Goal: Find contact information: Find contact information

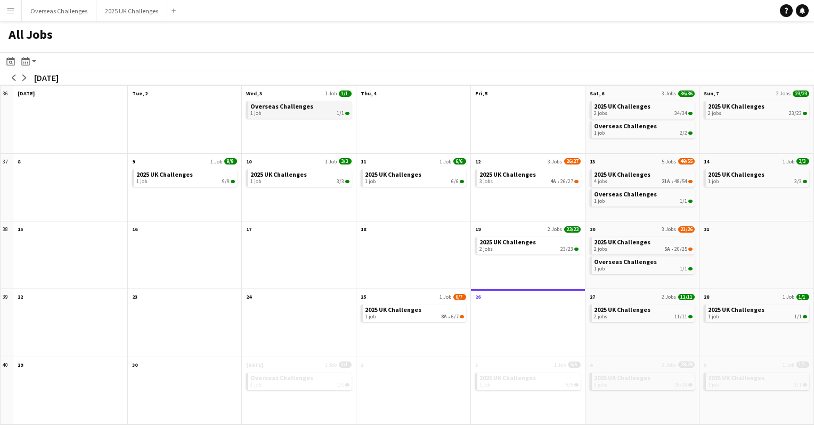
click at [305, 111] on div "1 job 1/1" at bounding box center [299, 113] width 99 height 6
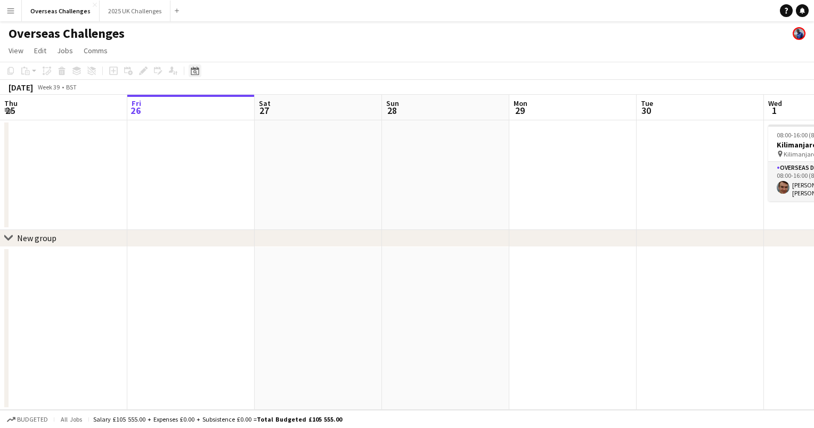
click at [200, 69] on div "Date picker" at bounding box center [195, 70] width 13 height 13
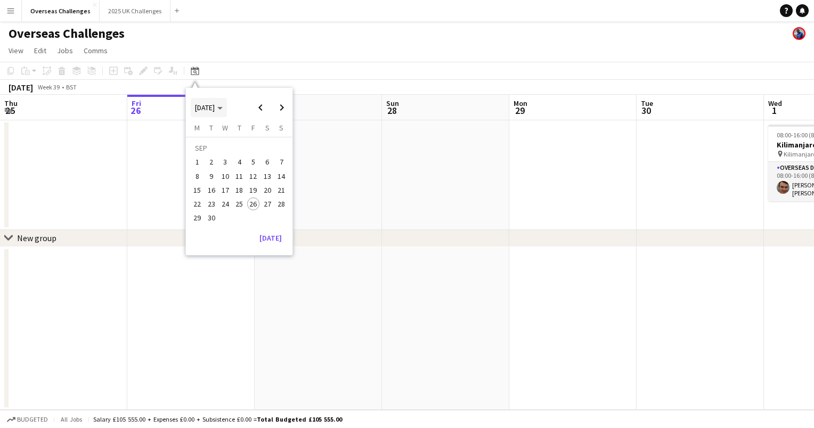
click at [223, 106] on span "[DATE]" at bounding box center [209, 108] width 28 height 10
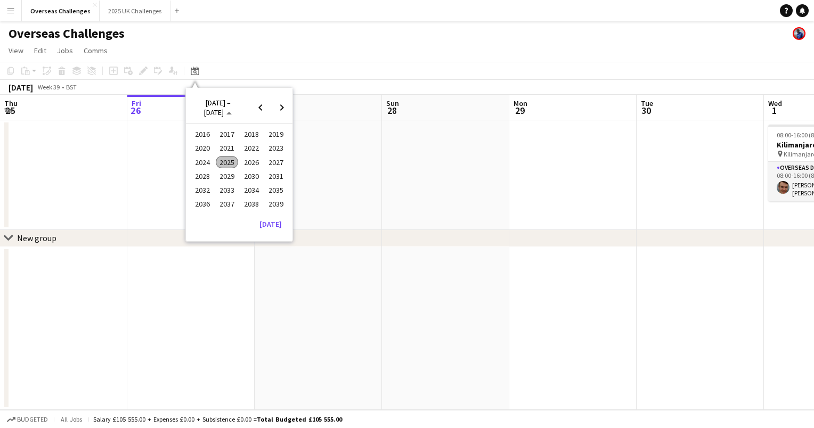
click at [246, 158] on span "2026" at bounding box center [251, 162] width 22 height 13
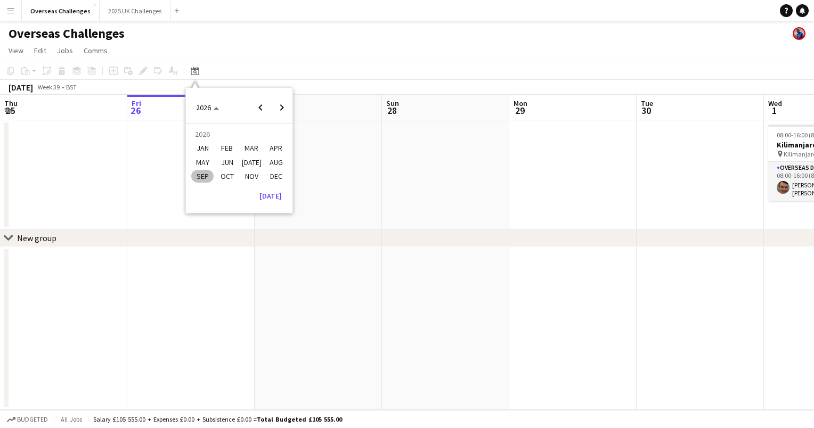
click at [205, 150] on span "JAN" at bounding box center [202, 148] width 22 height 13
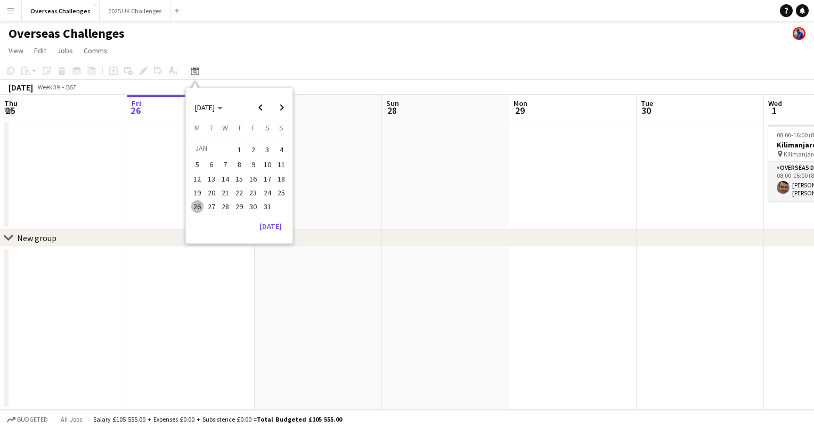
click at [281, 167] on span "11" at bounding box center [281, 165] width 13 height 13
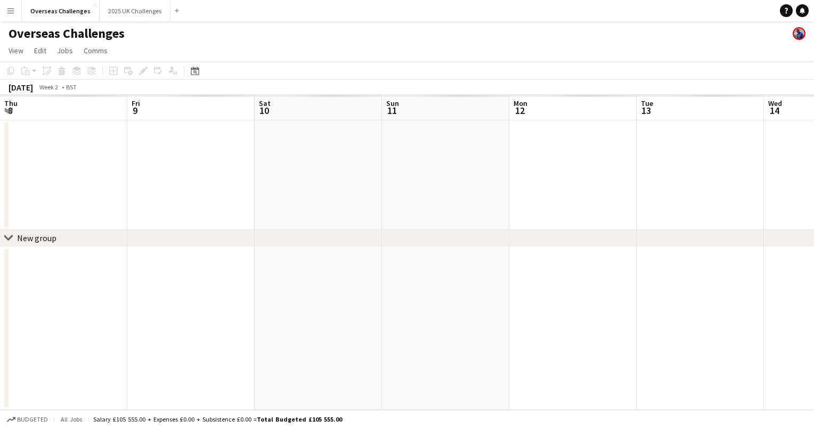
scroll to position [0, 366]
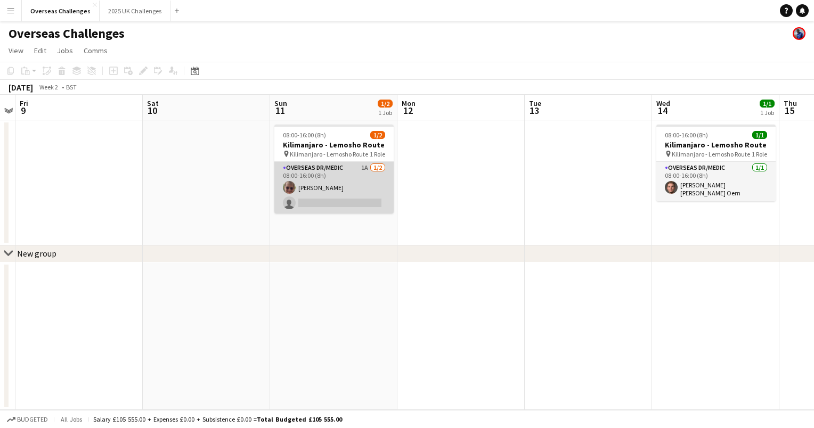
click at [337, 175] on app-card-role "Overseas Dr/Medic 1A [DATE] 08:00-16:00 (8h) [PERSON_NAME] single-neutral-actio…" at bounding box center [333, 188] width 119 height 52
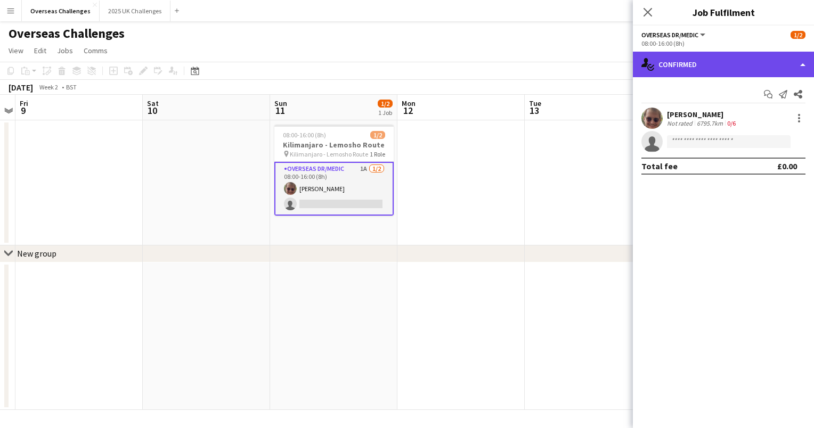
click at [689, 57] on div "single-neutral-actions-check-2 Confirmed" at bounding box center [723, 65] width 181 height 26
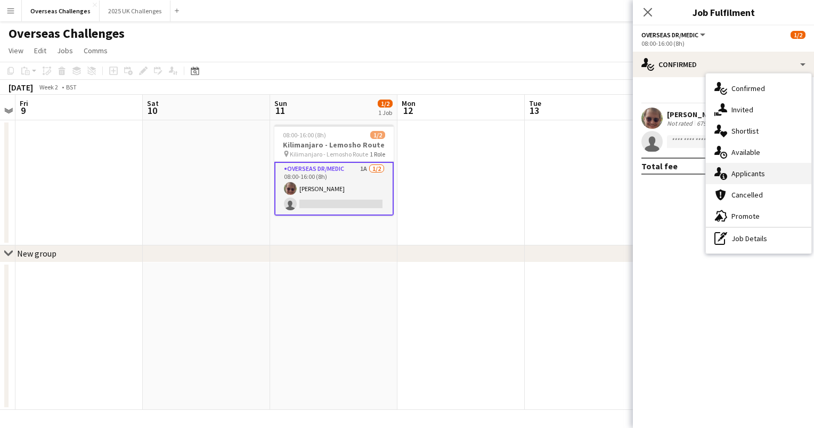
click at [733, 172] on span "Applicants" at bounding box center [748, 174] width 34 height 10
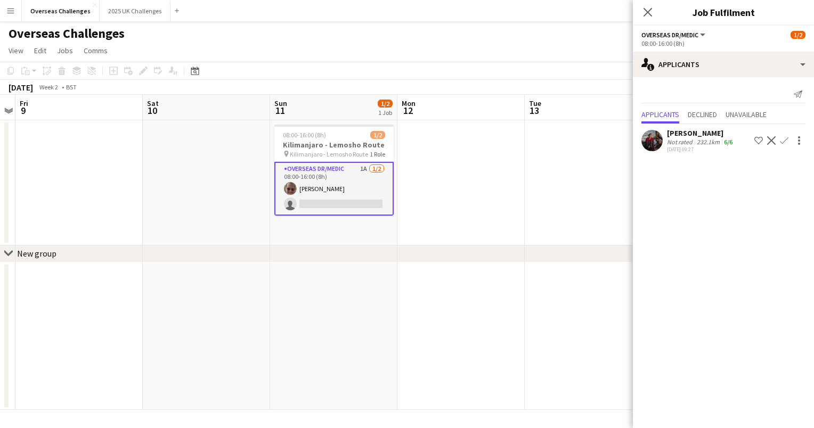
click at [724, 141] on app-skills-label "6/6" at bounding box center [728, 142] width 9 height 8
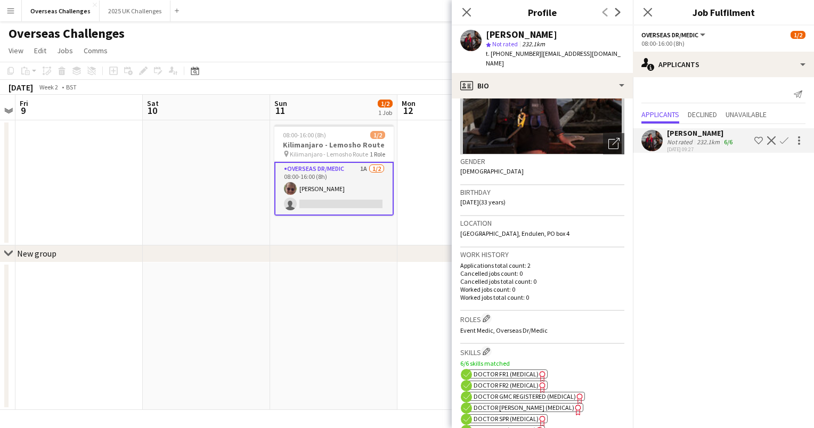
scroll to position [0, 0]
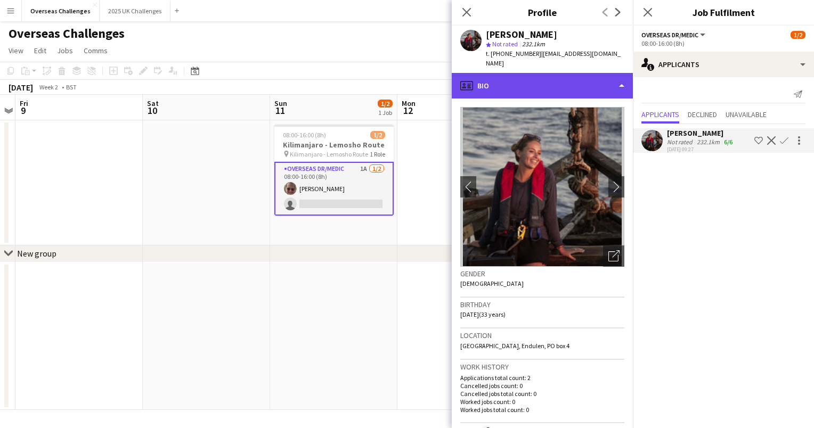
click at [571, 79] on div "profile Bio" at bounding box center [542, 86] width 181 height 26
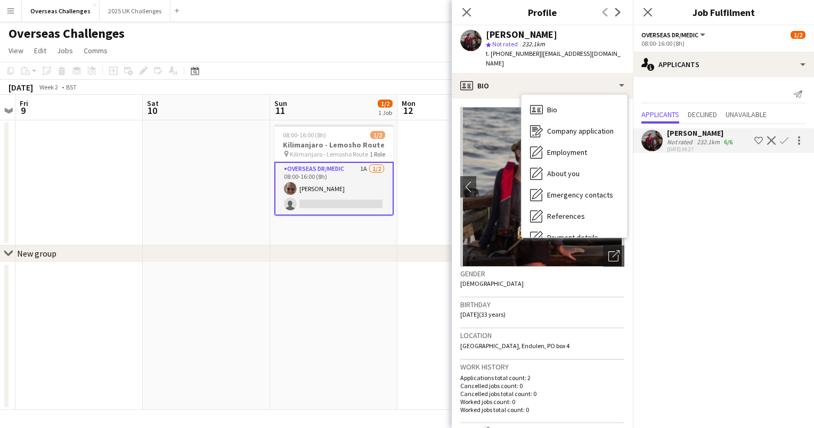
click at [602, 52] on div "[PERSON_NAME] star Not rated 232.1km t. [PHONE_NUMBER] | [EMAIL_ADDRESS][DOMAIN…" at bounding box center [542, 49] width 181 height 47
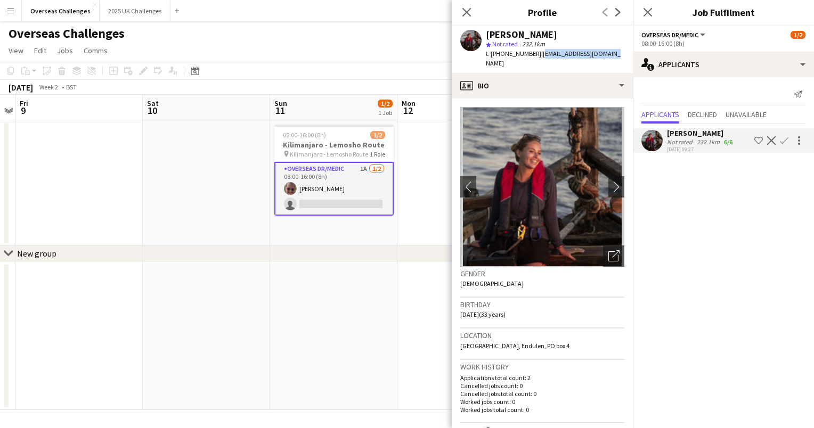
drag, startPoint x: 600, startPoint y: 53, endPoint x: 535, endPoint y: 54, distance: 65.5
click at [535, 54] on span "| [EMAIL_ADDRESS][DOMAIN_NAME]" at bounding box center [553, 59] width 135 height 18
copy span "[EMAIL_ADDRESS][DOMAIN_NAME]"
